Goal: Task Accomplishment & Management: Manage account settings

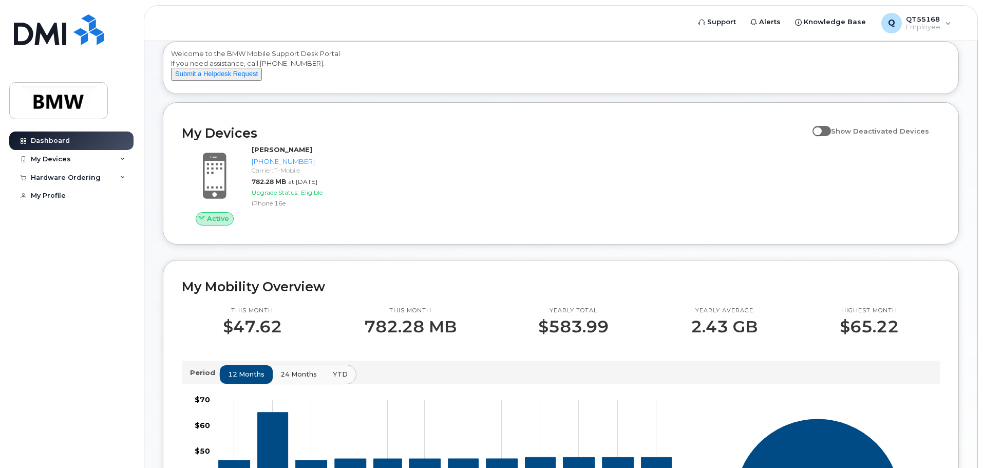
scroll to position [1, 0]
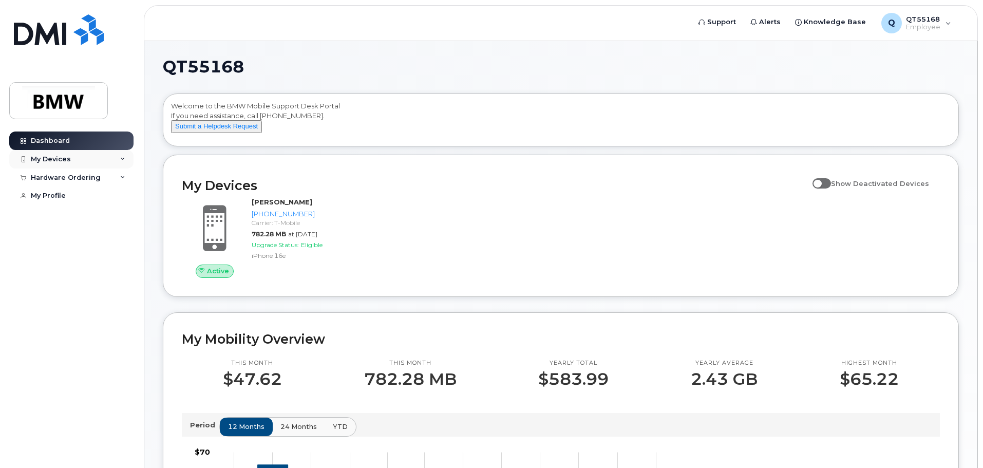
click at [127, 161] on div "My Devices" at bounding box center [71, 159] width 124 height 18
click at [827, 189] on span at bounding box center [822, 183] width 18 height 10
click at [821, 182] on input "Show Deactivated Devices" at bounding box center [817, 178] width 8 height 8
click at [827, 189] on span at bounding box center [822, 183] width 18 height 10
click at [821, 182] on input "Show Deactivated Devices" at bounding box center [817, 178] width 8 height 8
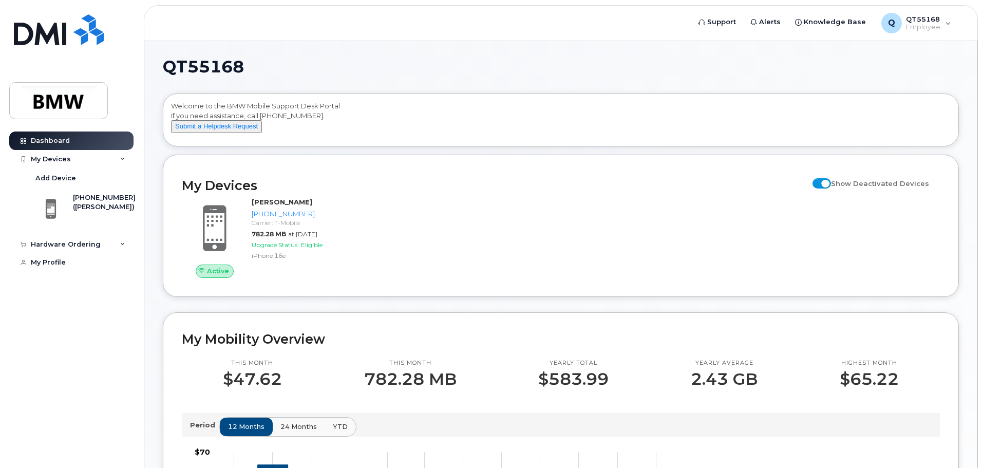
checkbox input "false"
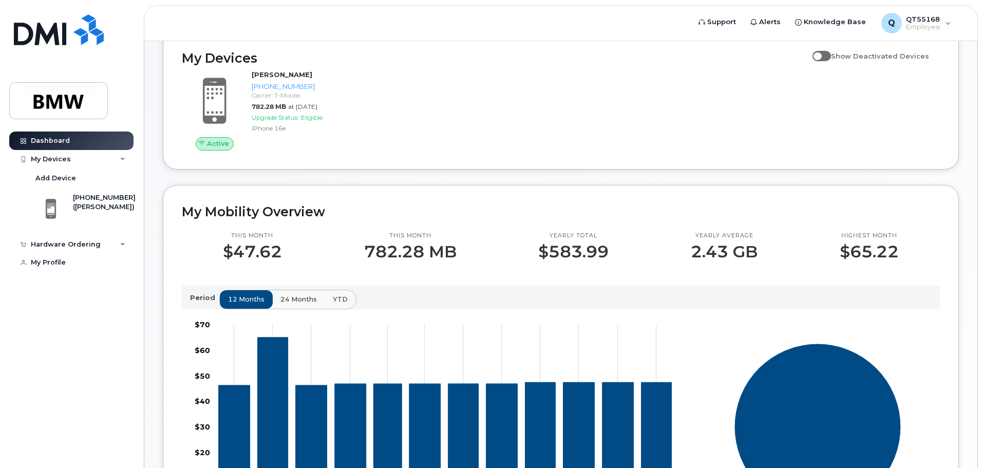
scroll to position [155, 0]
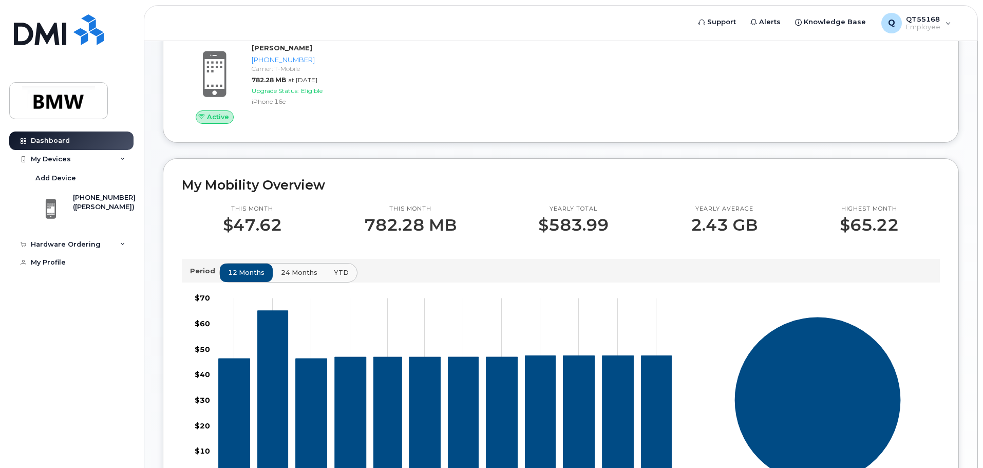
click at [286, 277] on span "24 months" at bounding box center [299, 273] width 36 height 10
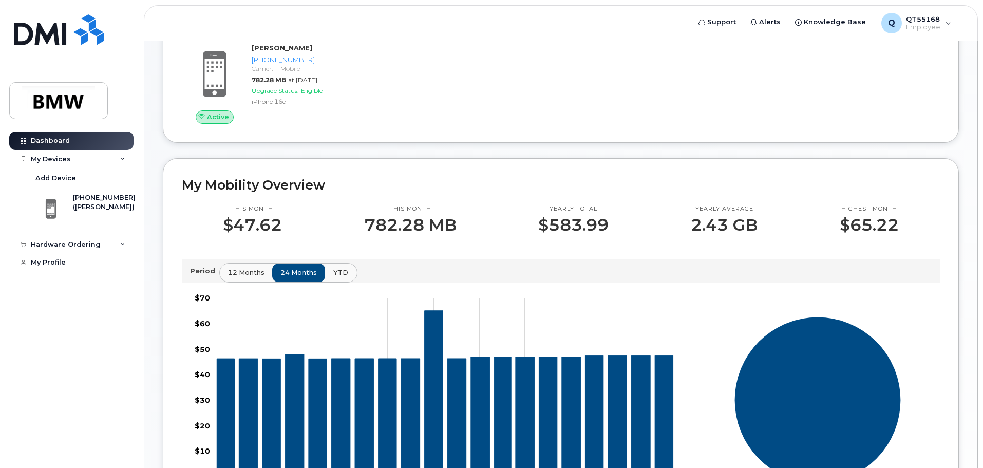
click at [334, 277] on span "YTD" at bounding box center [340, 273] width 15 height 10
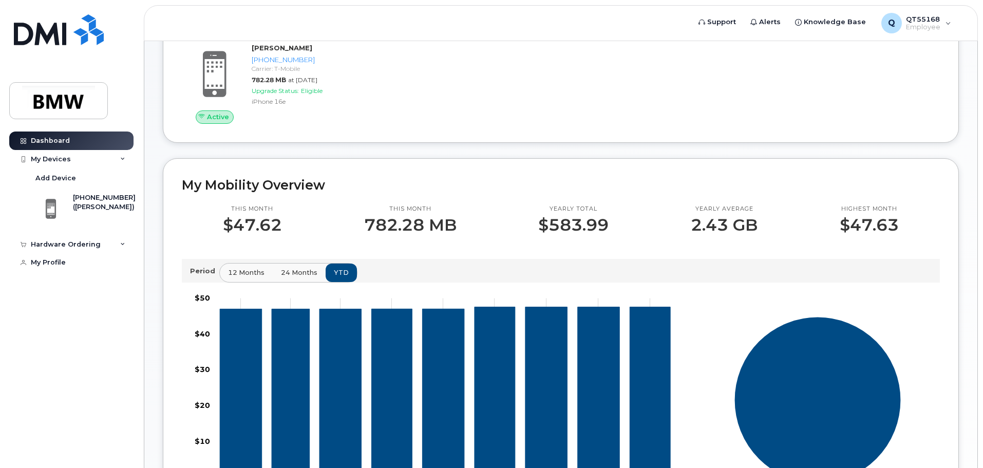
click at [294, 277] on span "24 months" at bounding box center [299, 273] width 36 height 10
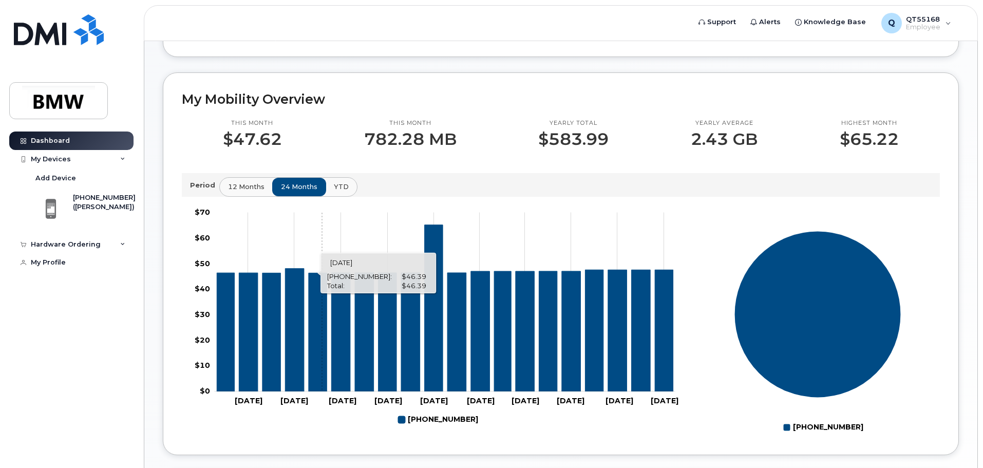
scroll to position [258, 0]
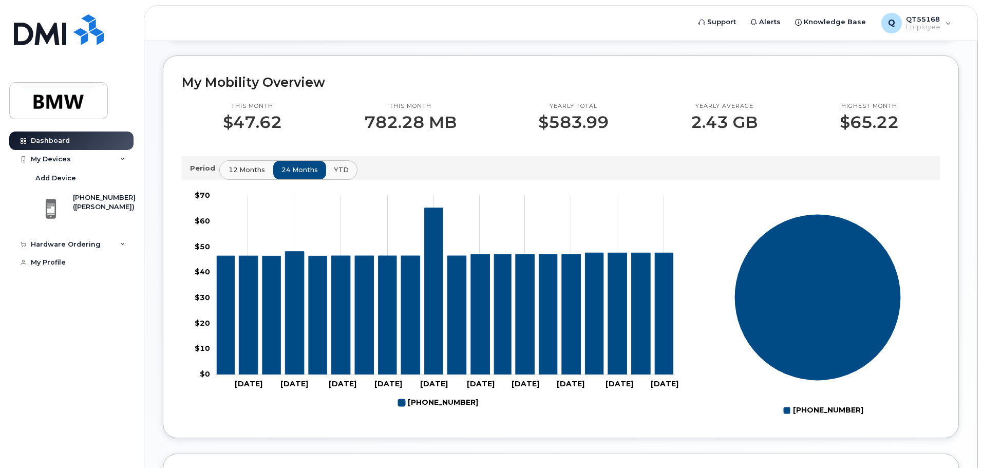
click at [253, 175] on span "12 months" at bounding box center [247, 170] width 36 height 10
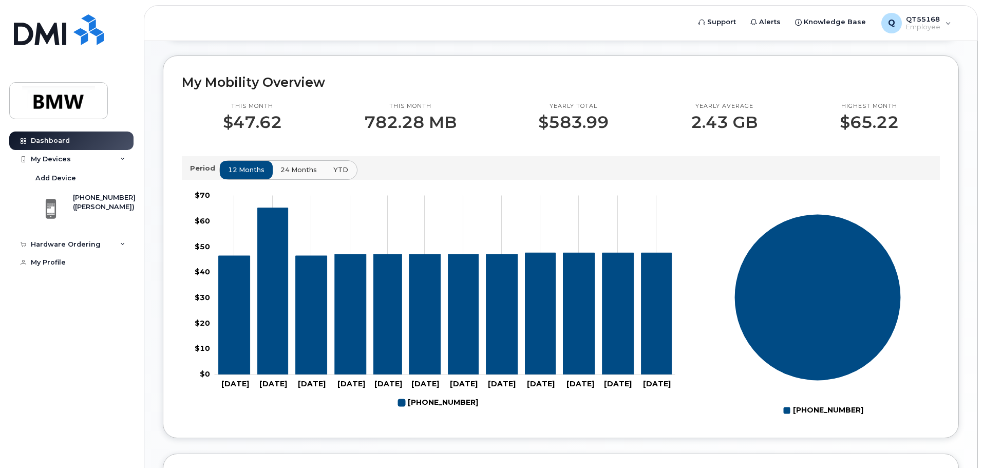
click at [333, 175] on span "YTD" at bounding box center [340, 170] width 15 height 10
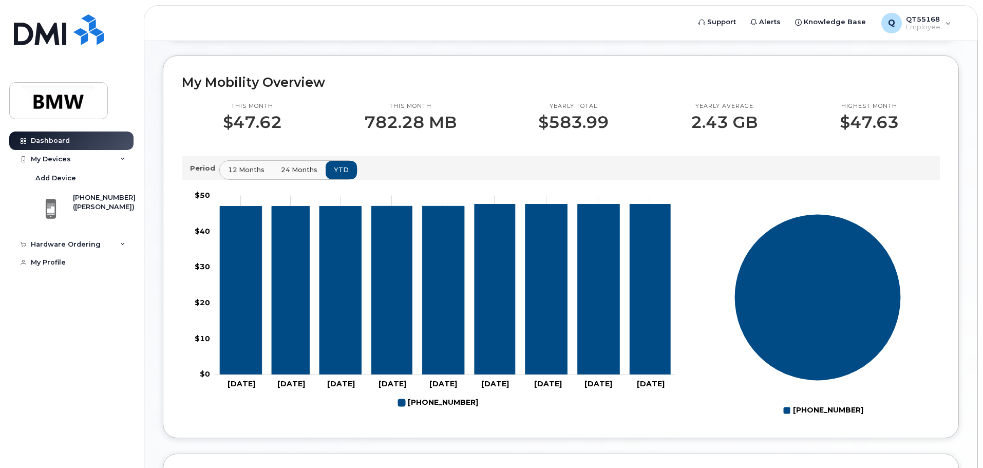
click at [303, 175] on span "24 months" at bounding box center [299, 170] width 36 height 10
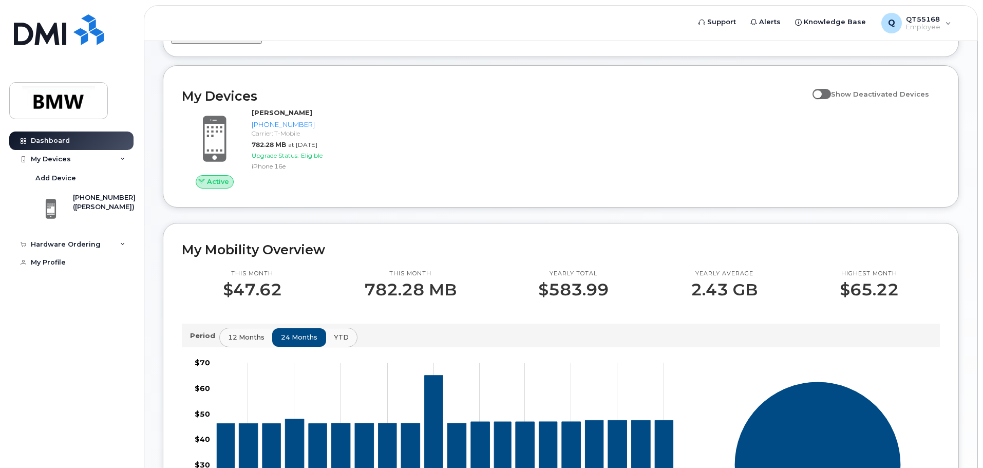
scroll to position [0, 0]
